Goal: Navigation & Orientation: Find specific page/section

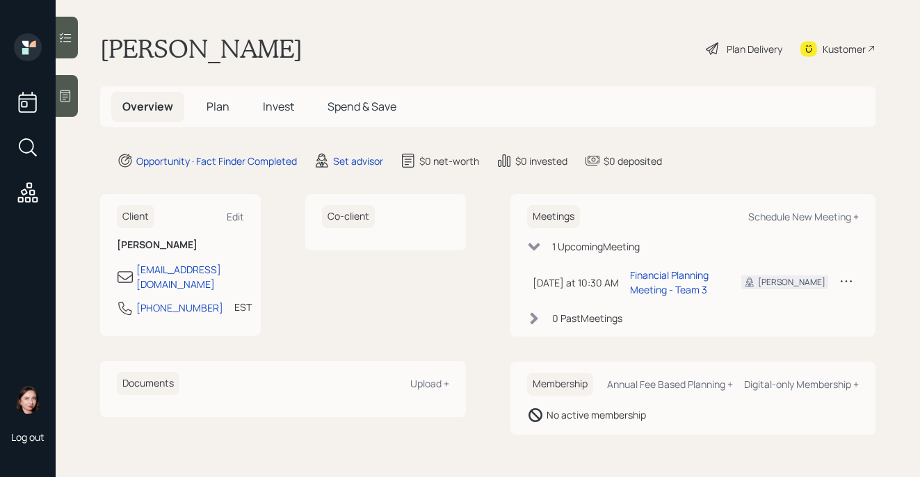
click at [73, 99] on div at bounding box center [67, 96] width 22 height 42
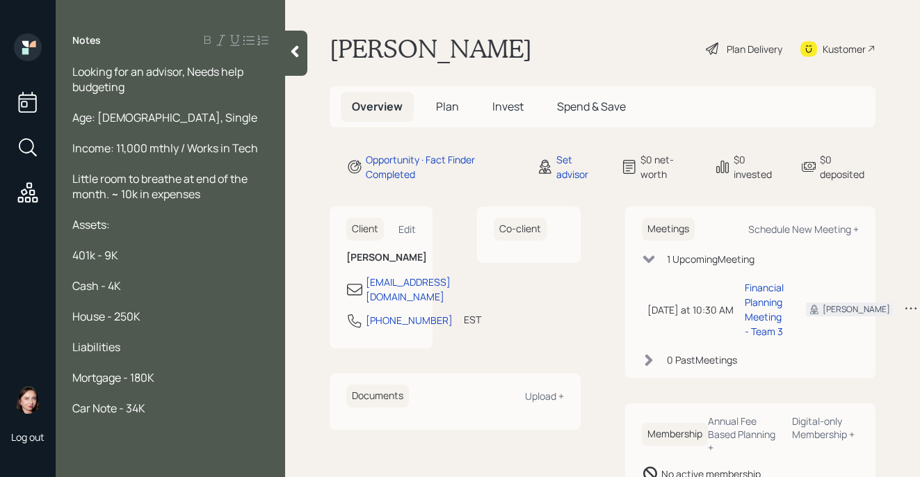
click at [285, 60] on div at bounding box center [296, 53] width 22 height 45
